Goal: Find specific page/section: Find specific page/section

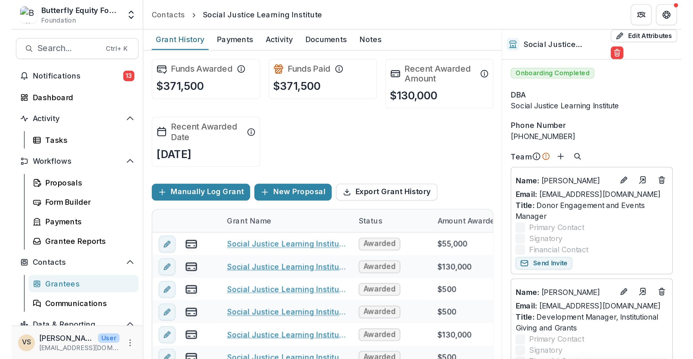
scroll to position [600, 0]
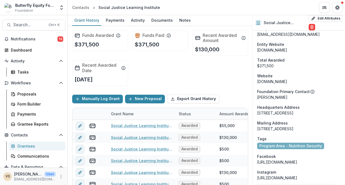
drag, startPoint x: 270, startPoint y: 138, endPoint x: 255, endPoint y: 132, distance: 16.6
click at [281, 132] on div "[STREET_ADDRESS]" at bounding box center [299, 129] width 84 height 6
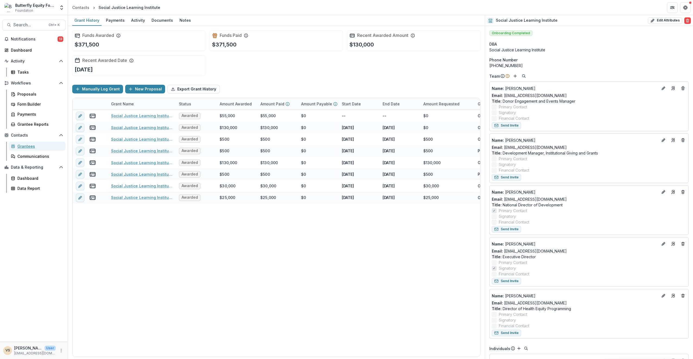
click at [41, 147] on div "Grantees" at bounding box center [39, 146] width 44 height 6
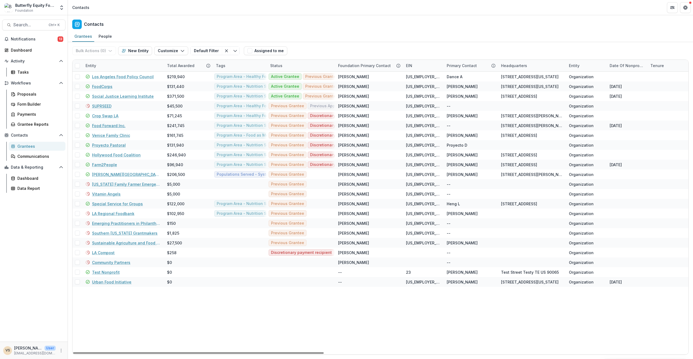
click at [106, 123] on link "Food Forward Inc." at bounding box center [108, 126] width 33 height 6
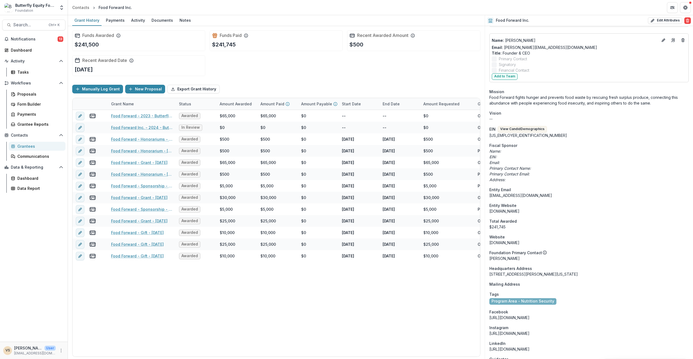
scroll to position [353, 0]
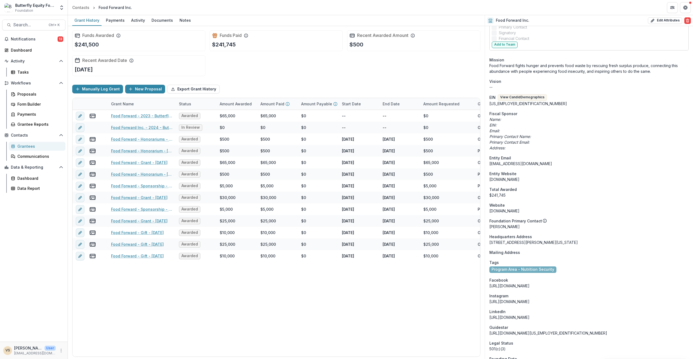
drag, startPoint x: 488, startPoint y: 241, endPoint x: 601, endPoint y: 245, distance: 113.0
click at [345, 185] on div "Onboarding Completed DBA Food Forward Phone Number [PHONE_NUMBER] Team Name : […" at bounding box center [589, 164] width 208 height 983
drag, startPoint x: 601, startPoint y: 245, endPoint x: 595, endPoint y: 240, distance: 7.0
copy div "[STREET_ADDRESS][PERSON_NAME][US_STATE]"
